Goal: Register for event/course

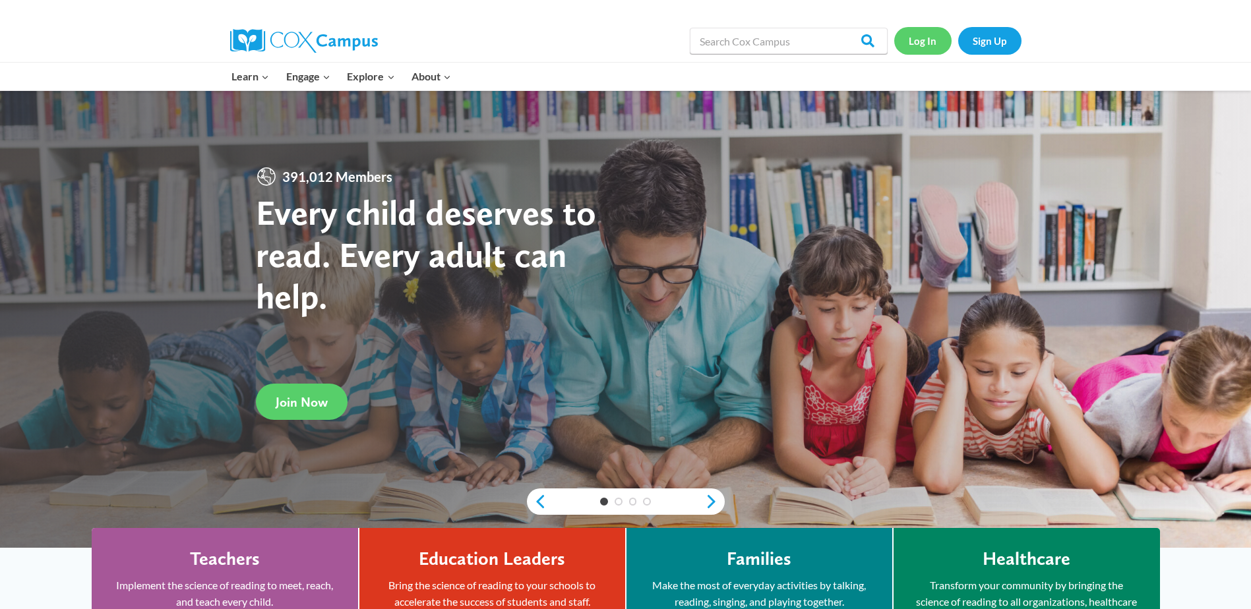
click at [916, 44] on link "Log In" at bounding box center [922, 40] width 57 height 27
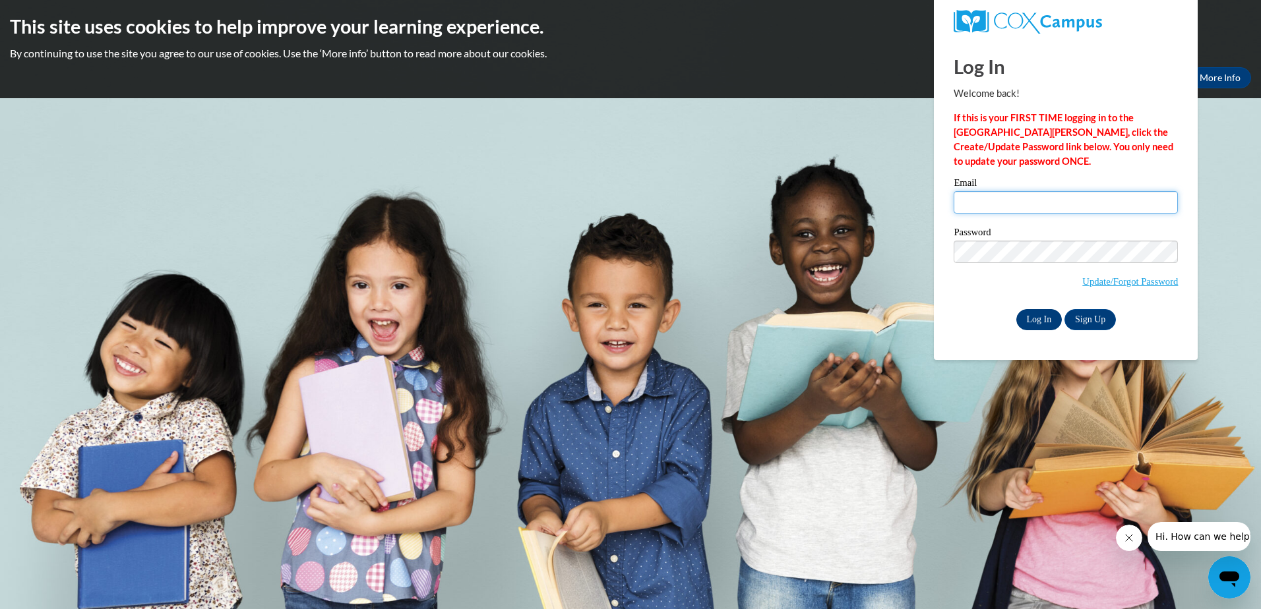
type input "bsmrek@altaheadstart.org"
click at [1033, 318] on input "Log In" at bounding box center [1039, 319] width 46 height 21
click at [1029, 316] on input "Log In" at bounding box center [1039, 319] width 46 height 21
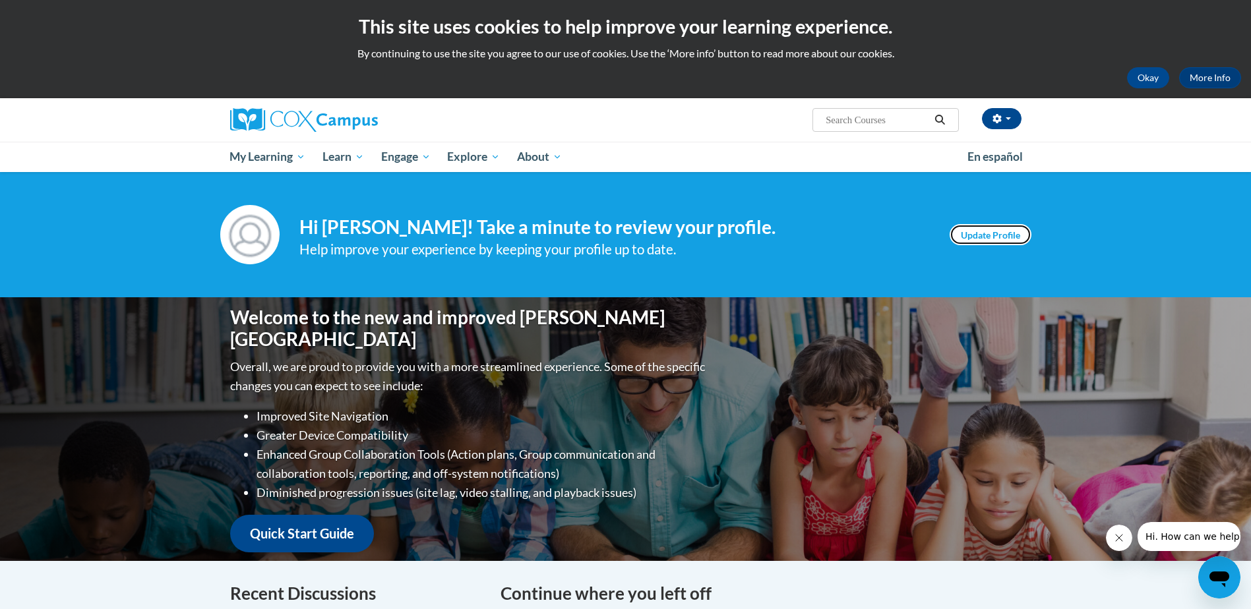
click at [987, 232] on link "Update Profile" at bounding box center [990, 234] width 82 height 21
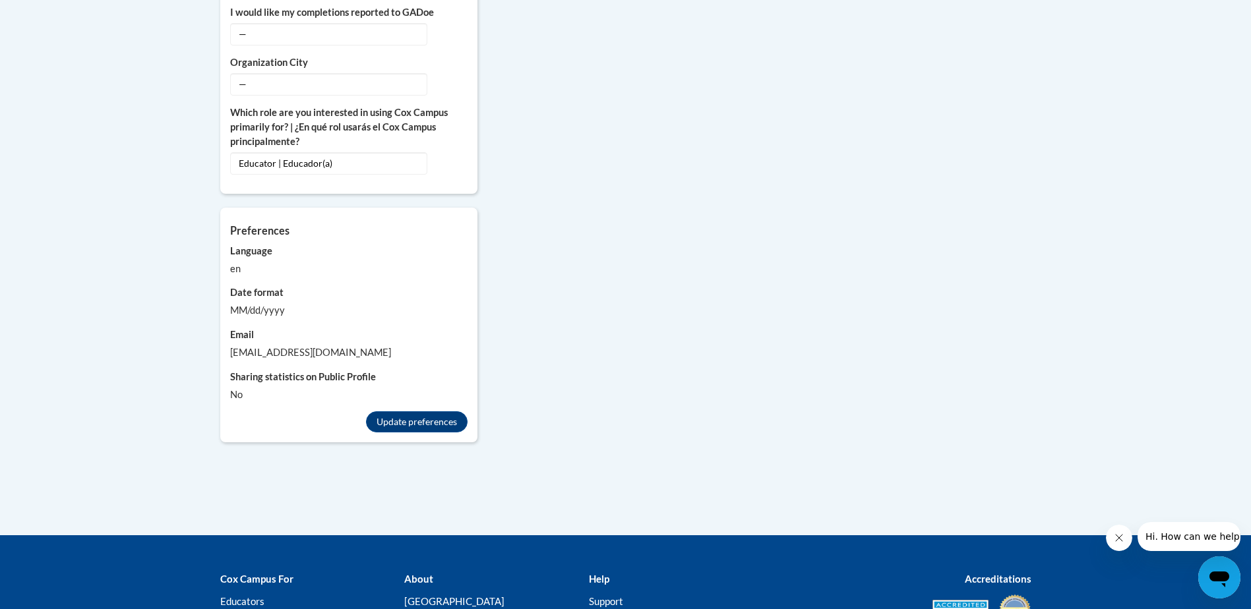
scroll to position [1187, 0]
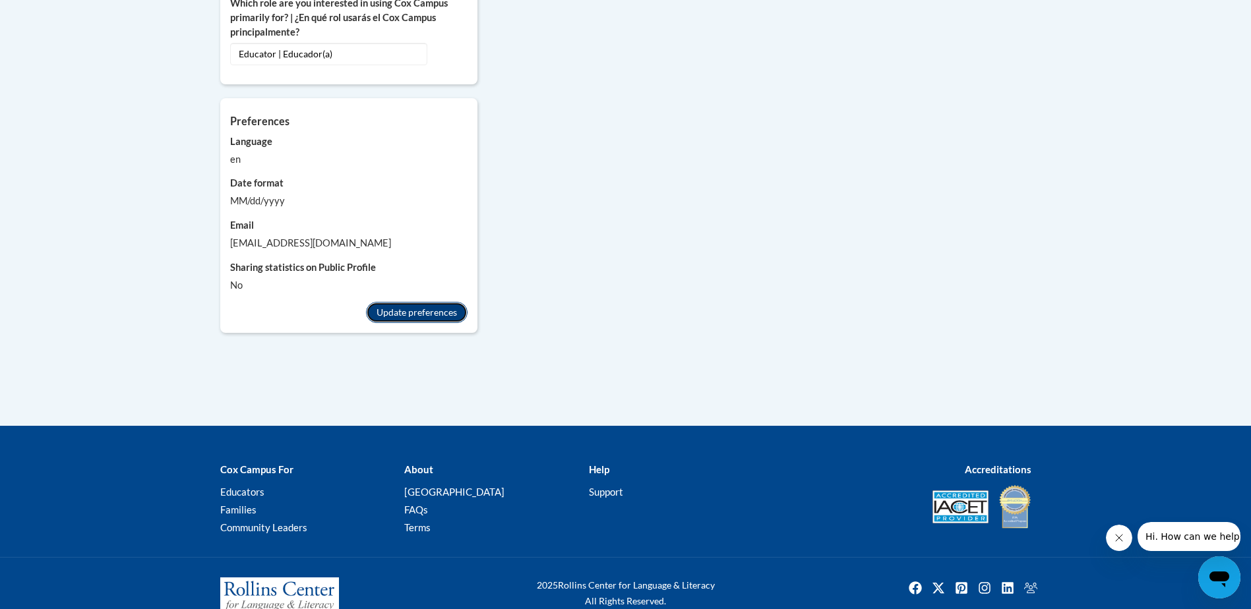
click at [414, 303] on button "Update preferences" at bounding box center [417, 312] width 102 height 21
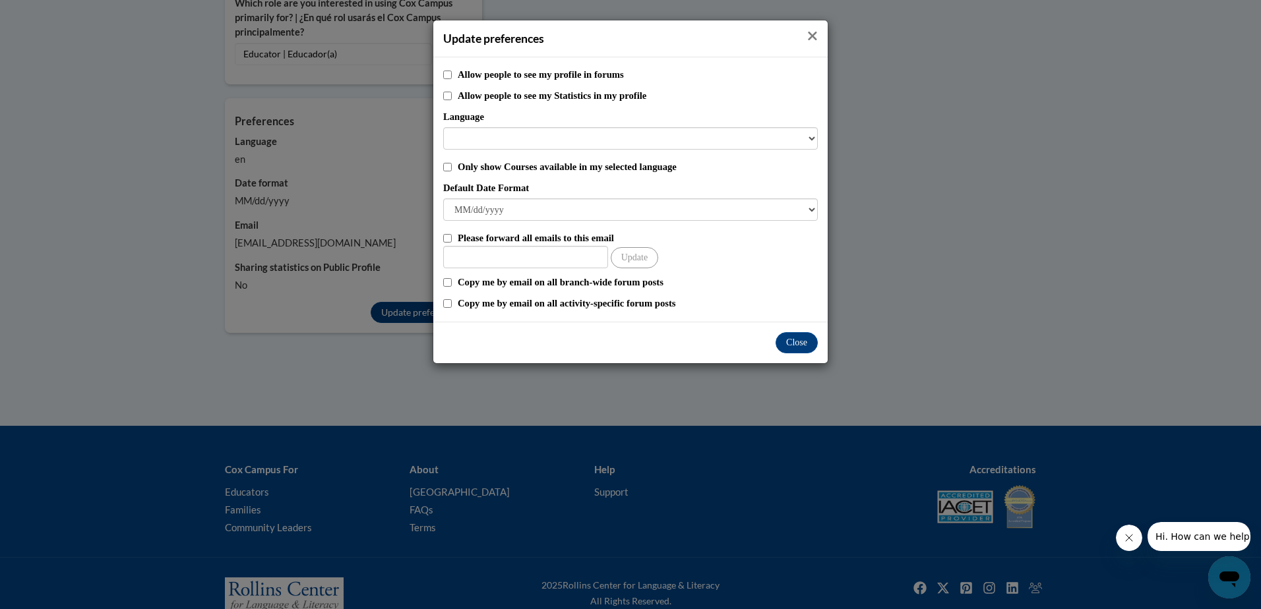
click at [814, 31] on icon "Close" at bounding box center [812, 36] width 11 height 14
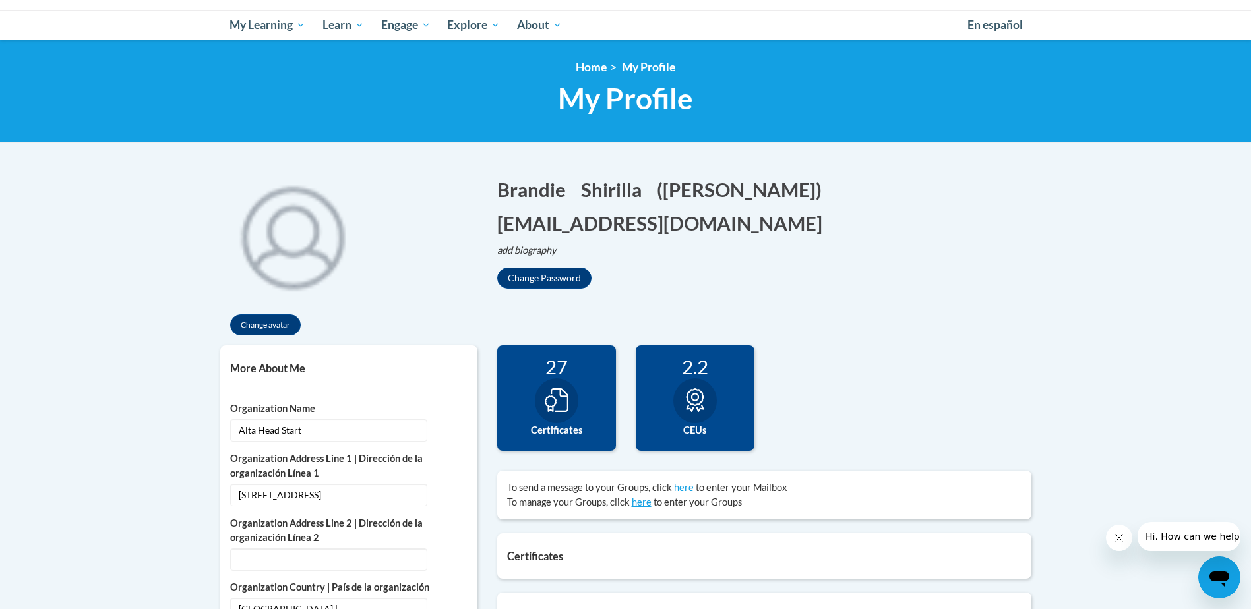
scroll to position [0, 0]
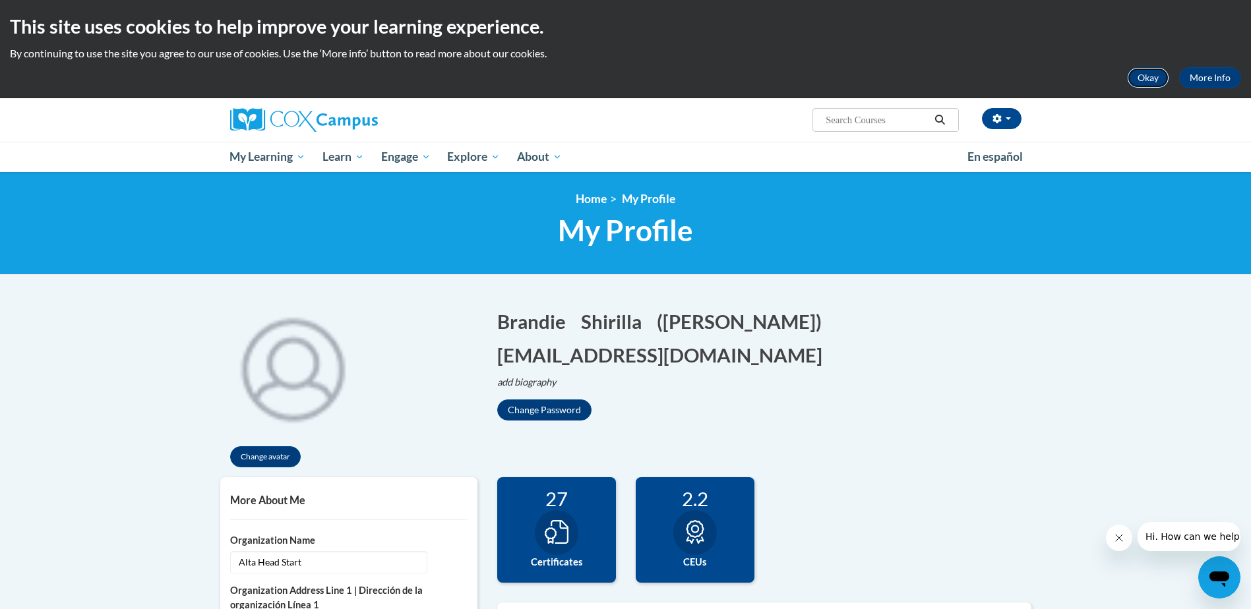
click at [1158, 82] on button "Okay" at bounding box center [1148, 77] width 42 height 21
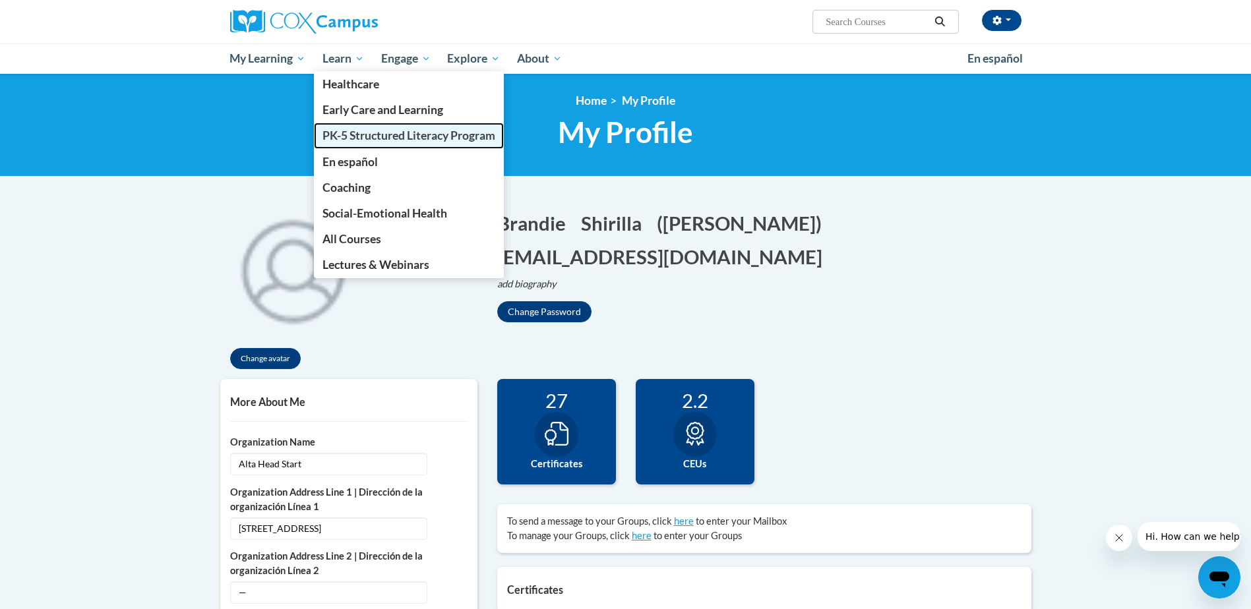
click at [375, 135] on span "PK-5 Structured Literacy Program" at bounding box center [408, 136] width 173 height 14
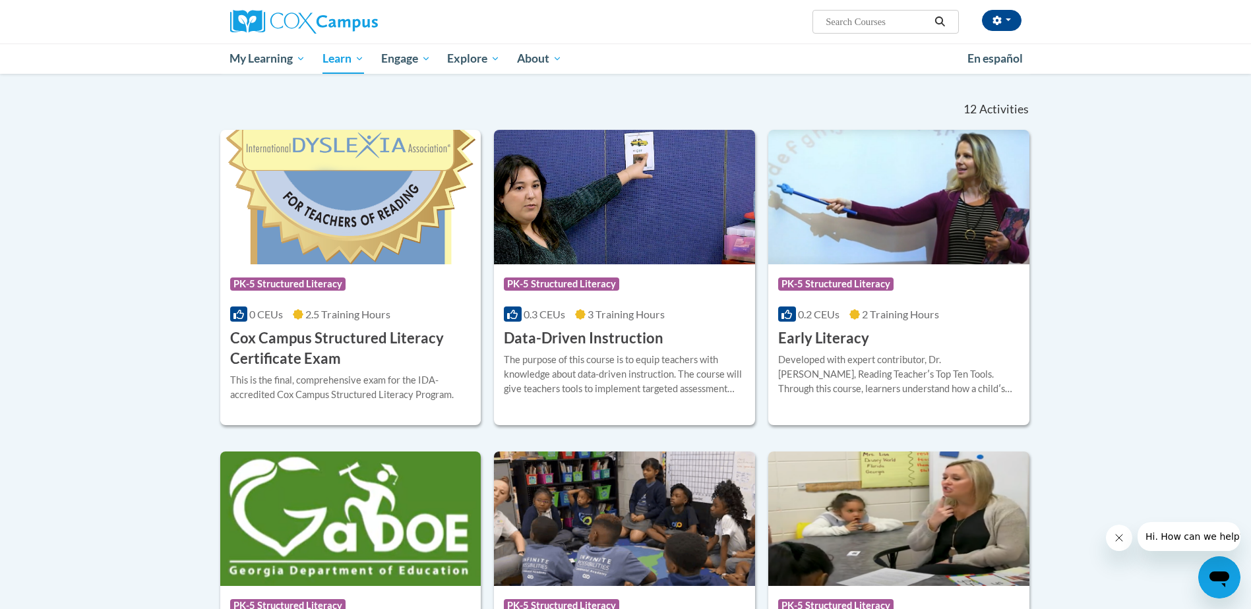
scroll to position [396, 0]
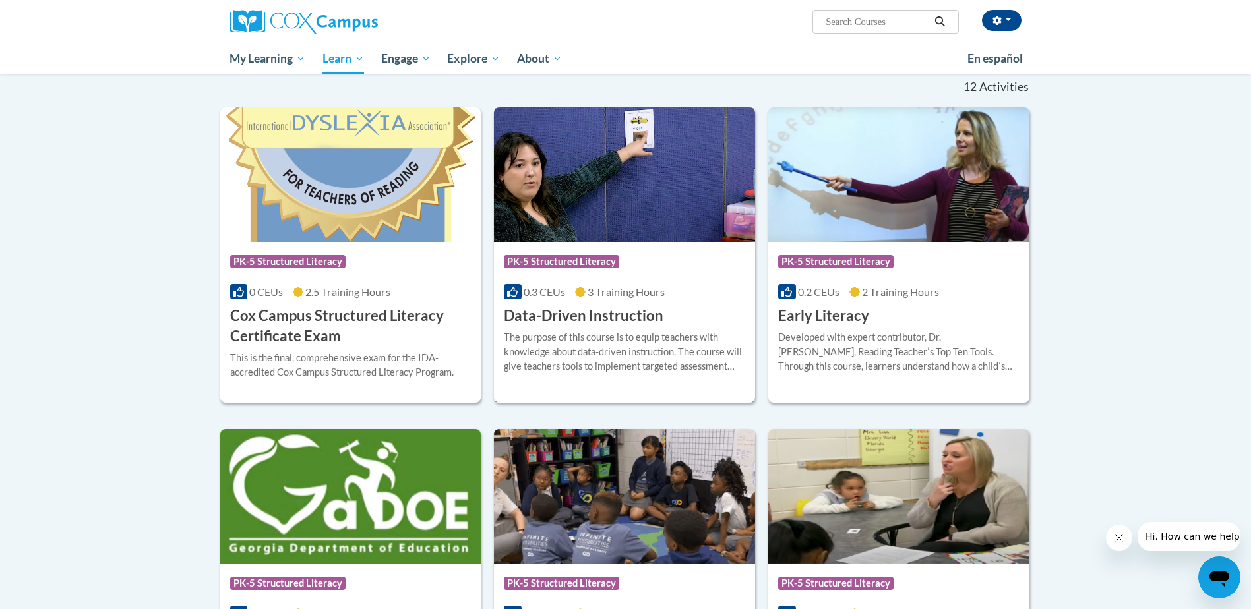
click at [620, 193] on img at bounding box center [624, 174] width 261 height 135
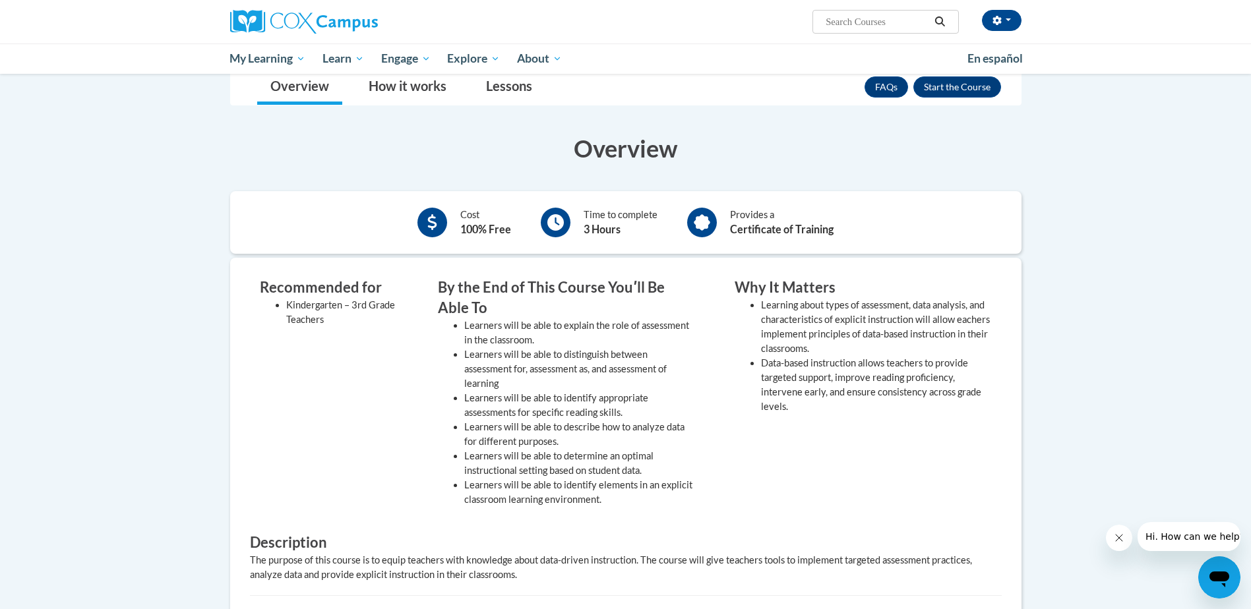
scroll to position [198, 0]
click at [935, 86] on button "Enroll" at bounding box center [957, 88] width 88 height 21
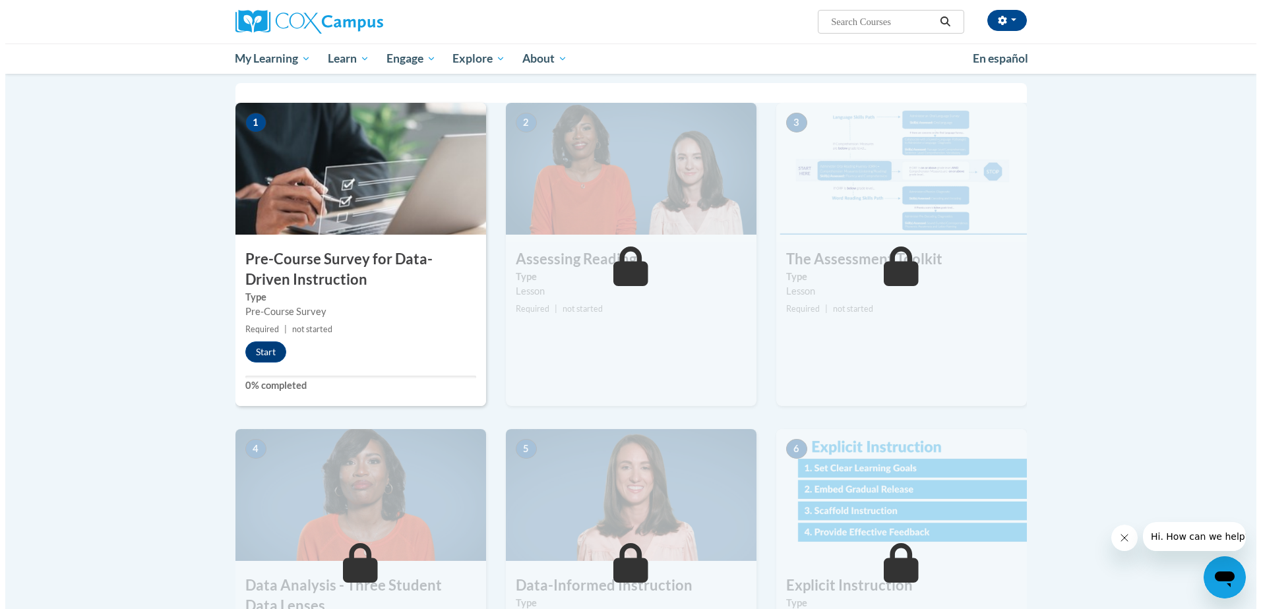
scroll to position [264, 0]
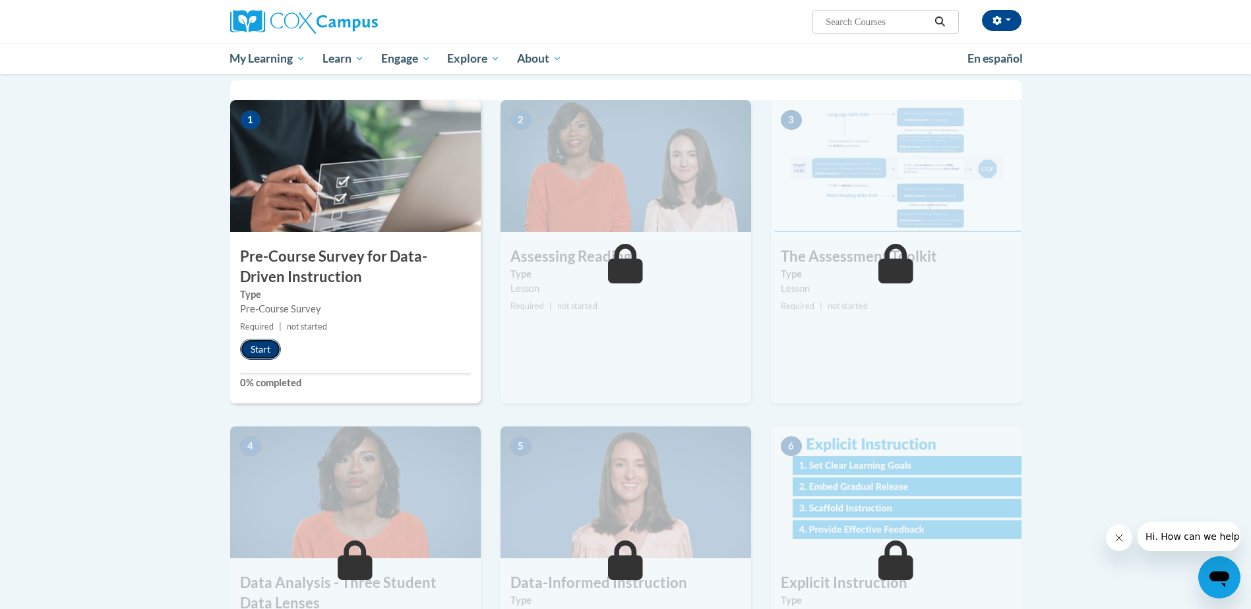
click at [261, 347] on button "Start" at bounding box center [260, 349] width 41 height 21
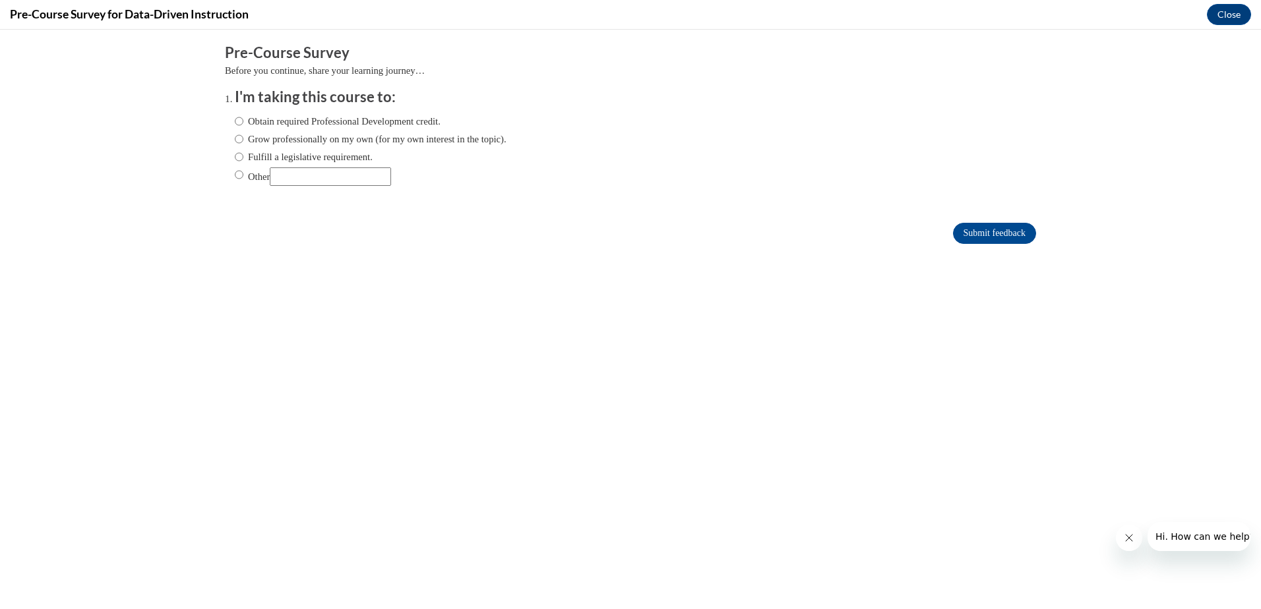
scroll to position [0, 0]
click at [235, 124] on input "Obtain required Professional Development credit." at bounding box center [239, 121] width 9 height 15
radio input "true"
click at [1019, 232] on input "Submit feedback" at bounding box center [994, 233] width 83 height 21
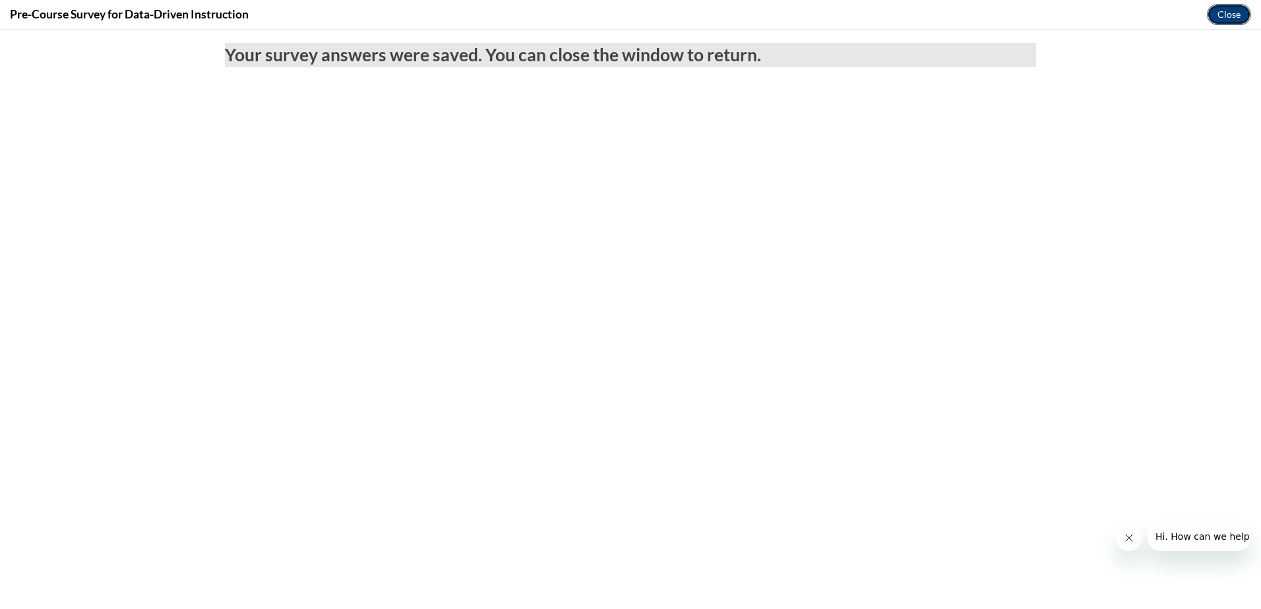
click at [1228, 13] on button "Close" at bounding box center [1229, 14] width 44 height 21
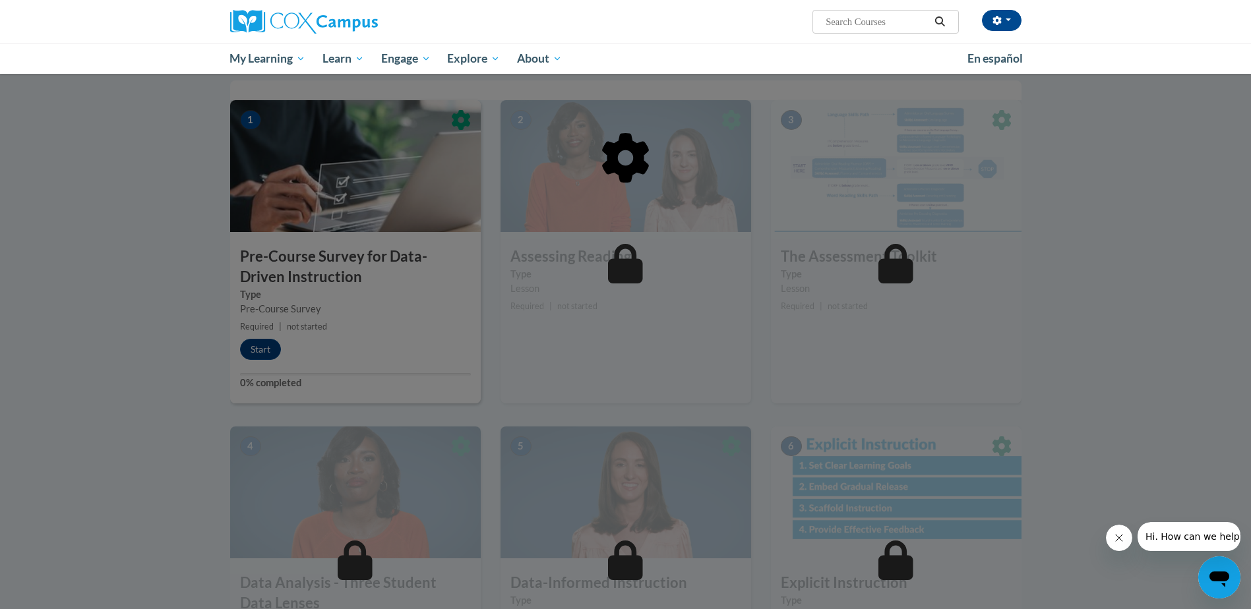
click at [270, 347] on div at bounding box center [625, 225] width 791 height 251
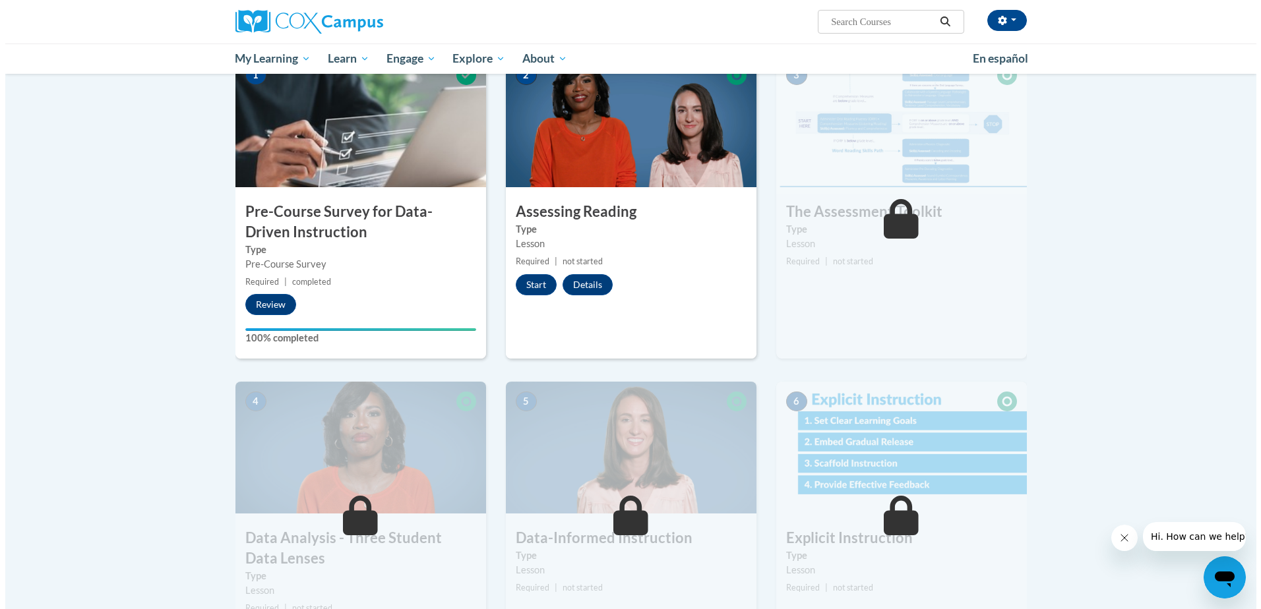
scroll to position [330, 0]
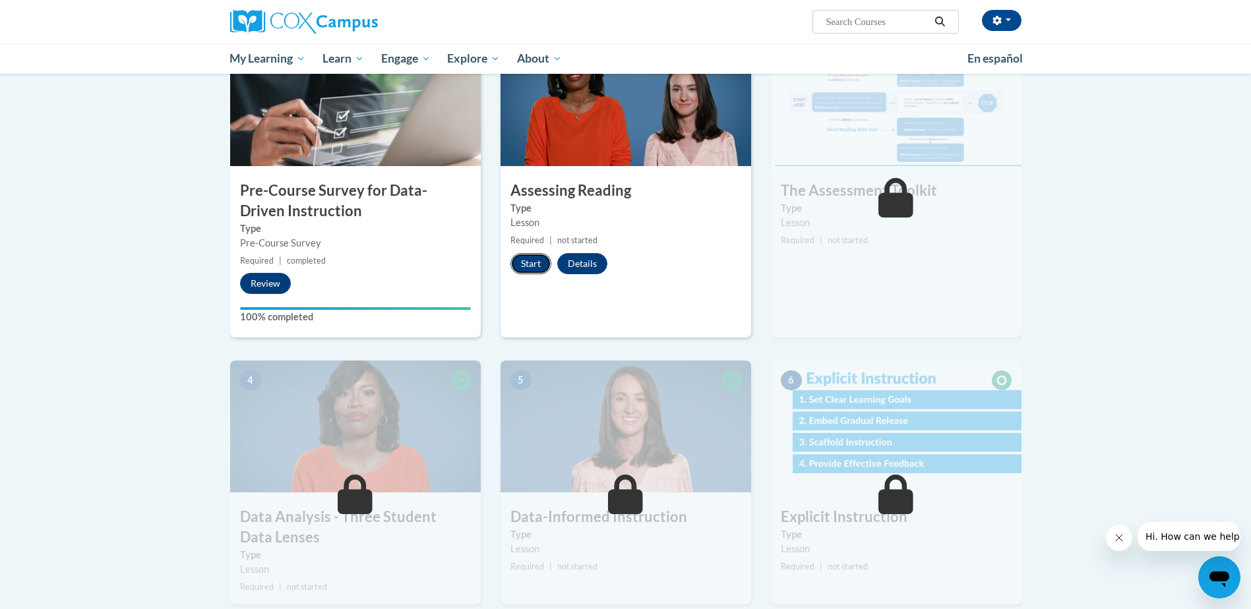
click at [538, 262] on button "Start" at bounding box center [530, 263] width 41 height 21
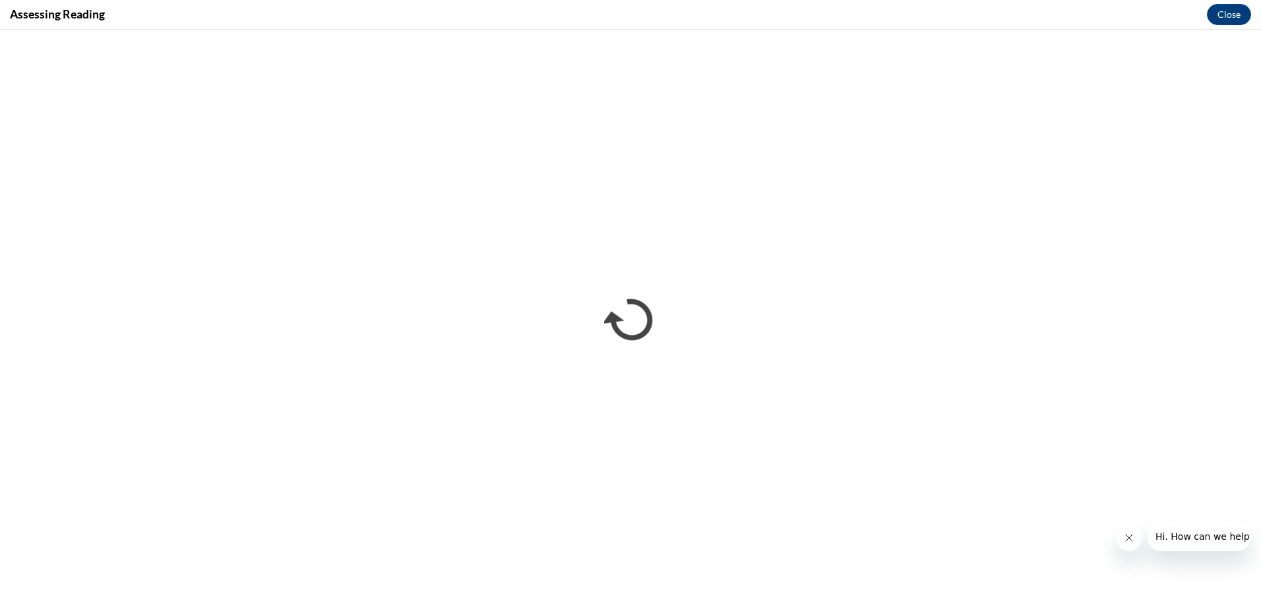
scroll to position [0, 0]
